Goal: Information Seeking & Learning: Compare options

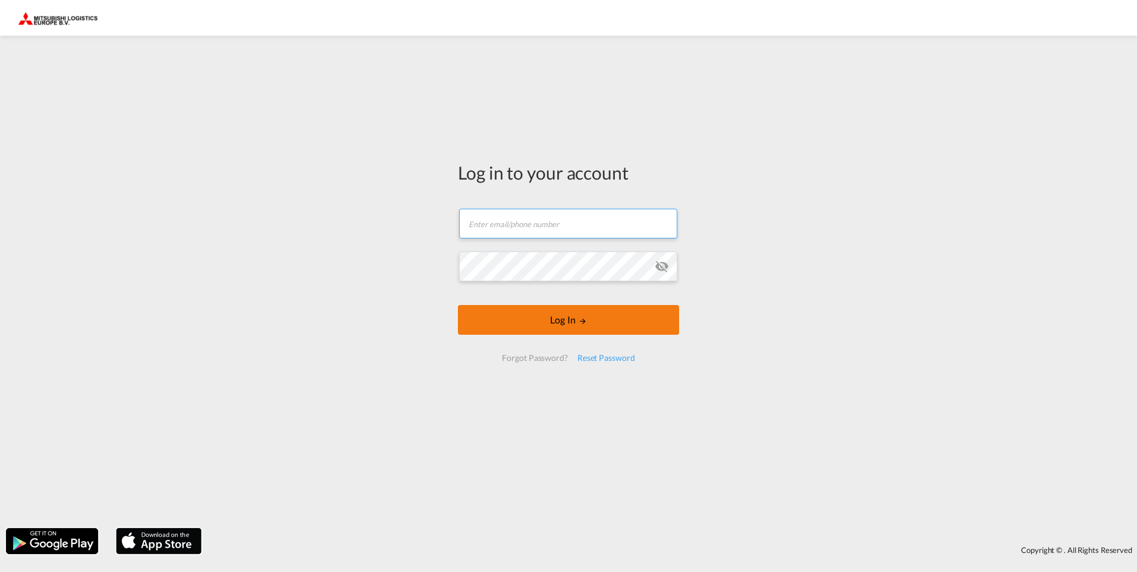
type input "[EMAIL_ADDRESS][DOMAIN_NAME]"
click at [568, 322] on form "[EMAIL_ADDRESS][DOMAIN_NAME] Email field is required Password field is required…" at bounding box center [568, 285] width 221 height 177
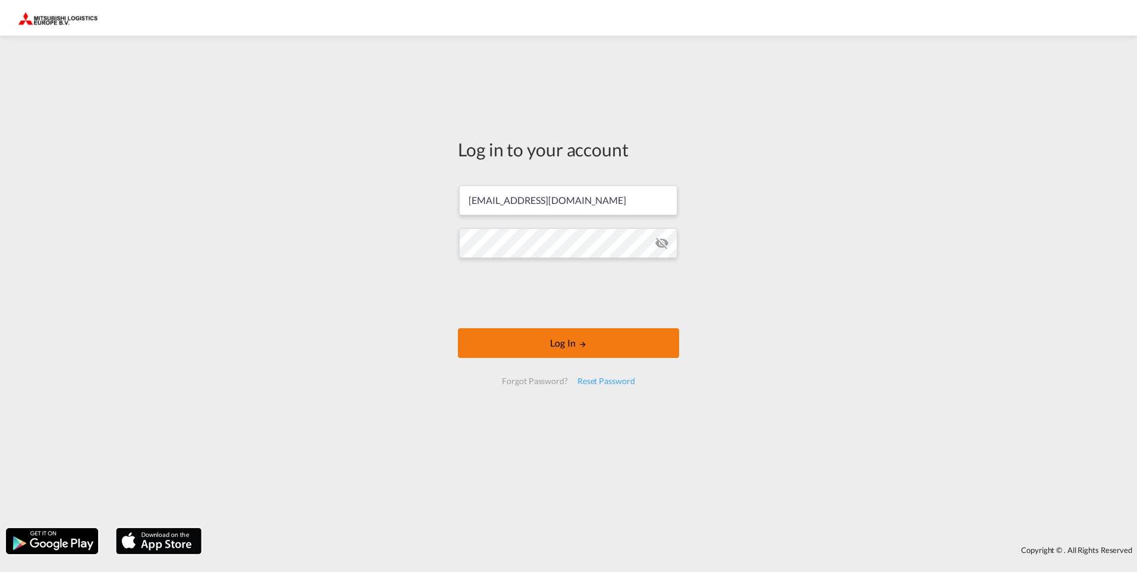
click at [555, 338] on button "Log In" at bounding box center [568, 343] width 221 height 30
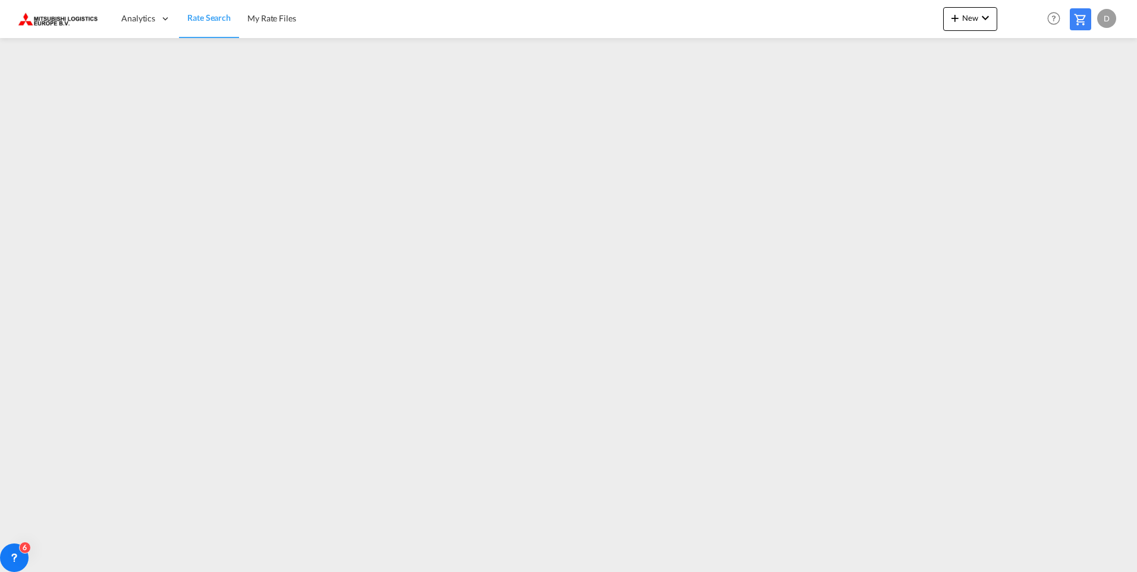
click at [205, 18] on span "Rate Search" at bounding box center [208, 17] width 43 height 10
click at [1109, 16] on div "D" at bounding box center [1106, 18] width 19 height 19
click at [1077, 95] on button "Logout" at bounding box center [1092, 91] width 77 height 24
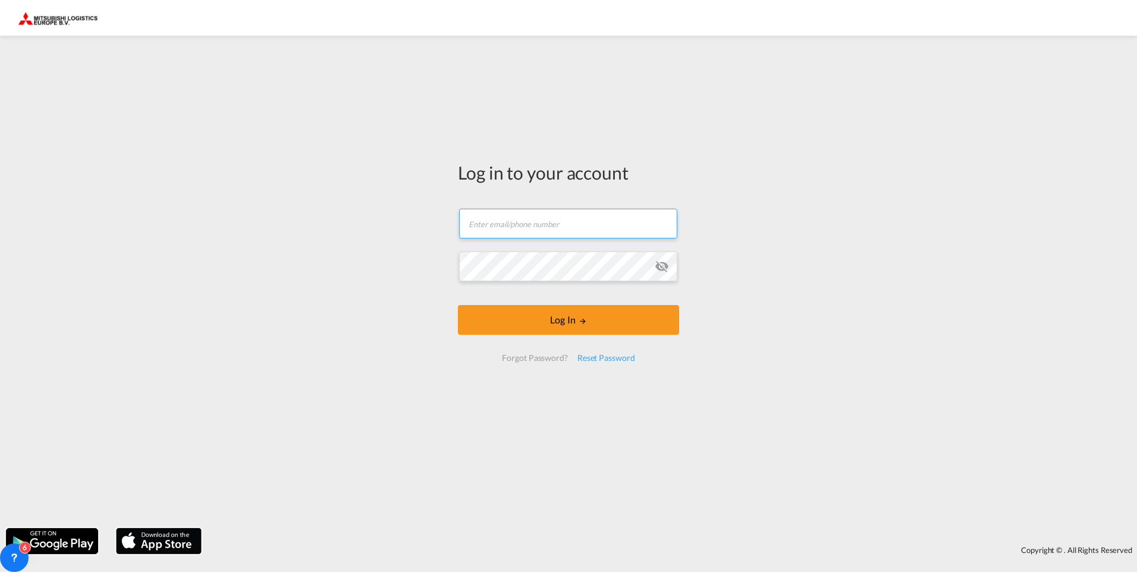
type input "[EMAIL_ADDRESS][DOMAIN_NAME]"
